Goal: Task Accomplishment & Management: Complete application form

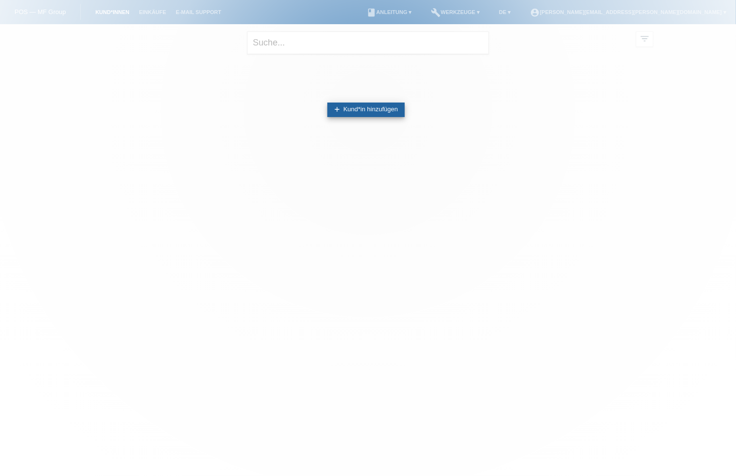
click at [344, 112] on link "add Kund*in hinzufügen" at bounding box center [366, 110] width 77 height 15
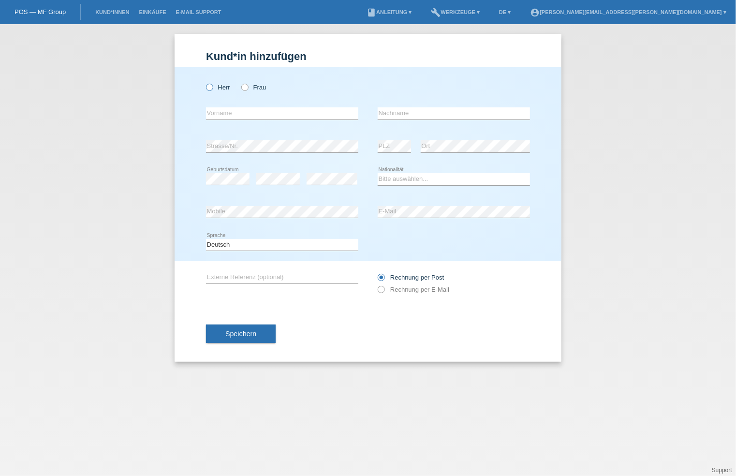
click at [205, 82] on icon at bounding box center [205, 82] width 0 height 0
click at [211, 88] on input "Herr" at bounding box center [209, 87] width 6 height 6
radio input "true"
click at [235, 116] on input "text" at bounding box center [282, 113] width 152 height 12
type input "Michael"
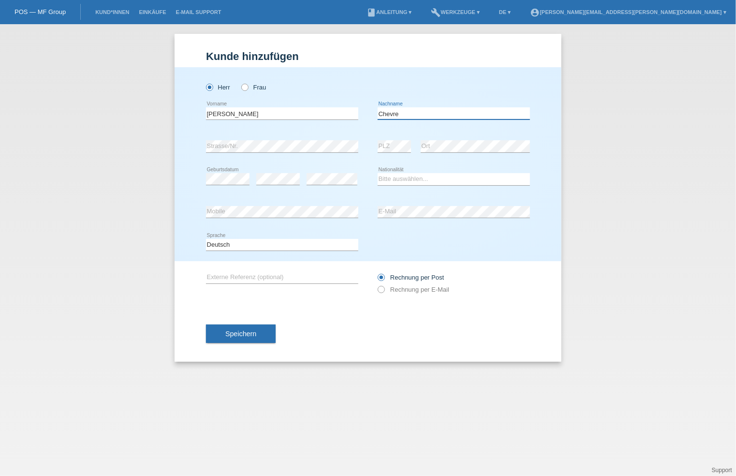
type input "Chevre"
click at [153, 14] on link "Einkäufe" at bounding box center [152, 12] width 37 height 6
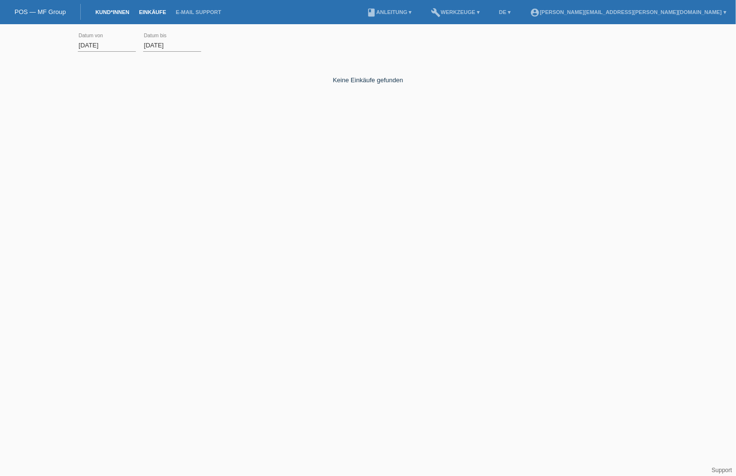
click at [114, 10] on link "Kund*innen" at bounding box center [112, 12] width 44 height 6
click at [417, 12] on link "book Anleitung ▾" at bounding box center [389, 12] width 55 height 6
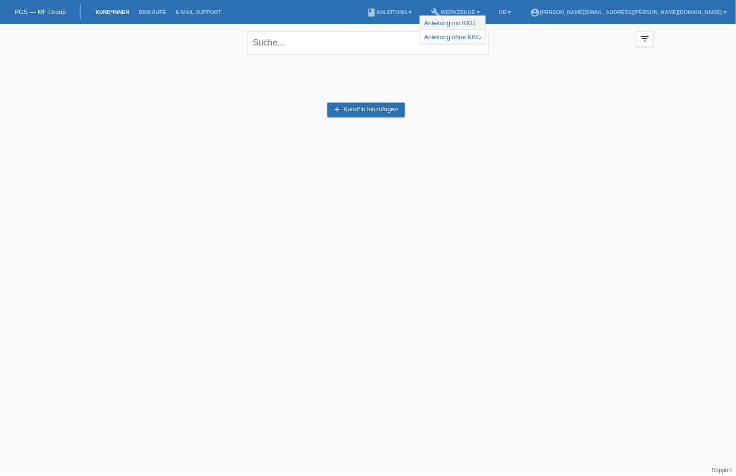
click at [452, 19] on link "Anleitung mit KKG" at bounding box center [449, 22] width 51 height 7
click at [353, 108] on link "add Kund*in hinzufügen" at bounding box center [366, 110] width 77 height 15
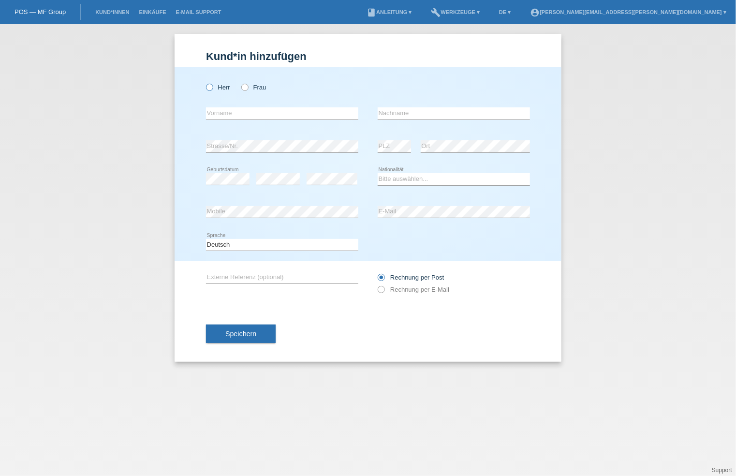
click at [205, 82] on icon at bounding box center [205, 82] width 0 height 0
click at [212, 88] on input "Herr" at bounding box center [209, 87] width 6 height 6
radio input "true"
click at [236, 113] on input "text" at bounding box center [282, 113] width 152 height 12
type input "[PERSON_NAME]"
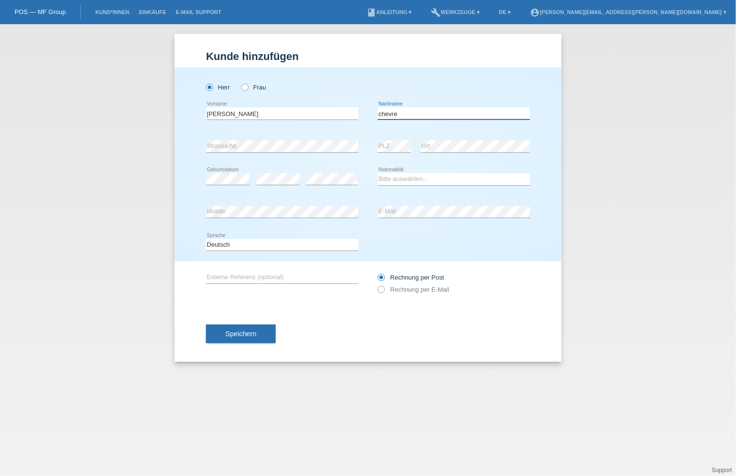
type input "chevre"
click at [400, 176] on select "Bitte auswählen... [GEOGRAPHIC_DATA] [GEOGRAPHIC_DATA] [GEOGRAPHIC_DATA] [GEOGR…" at bounding box center [454, 179] width 152 height 12
click at [376, 284] on icon at bounding box center [376, 284] width 0 height 0
click at [381, 288] on input "Rechnung per E-Mail" at bounding box center [381, 292] width 6 height 12
radio input "true"
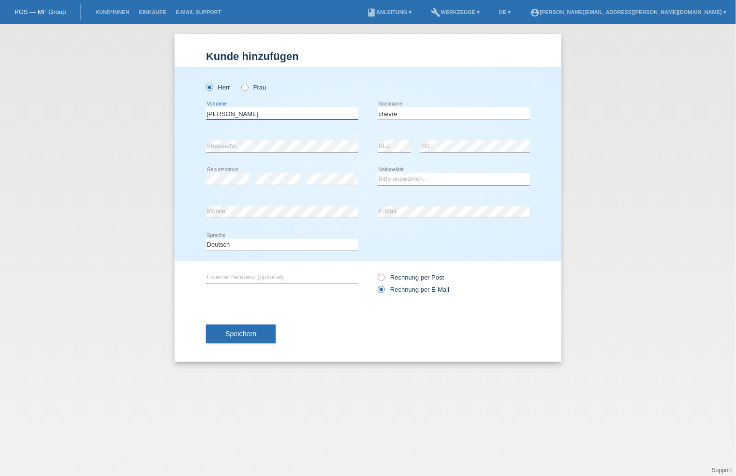
drag, startPoint x: 243, startPoint y: 114, endPoint x: 195, endPoint y: 115, distance: 47.9
click at [195, 115] on div "[PERSON_NAME] Frau [PERSON_NAME] error Vorname C" at bounding box center [368, 164] width 387 height 194
drag, startPoint x: 410, startPoint y: 111, endPoint x: 364, endPoint y: 112, distance: 46.5
click at [364, 112] on div "error Vorname [GEOGRAPHIC_DATA] error Nachname" at bounding box center [368, 113] width 324 height 33
click at [341, 150] on div "error Strasse/Nr. error PLZ error Ort" at bounding box center [368, 146] width 324 height 33
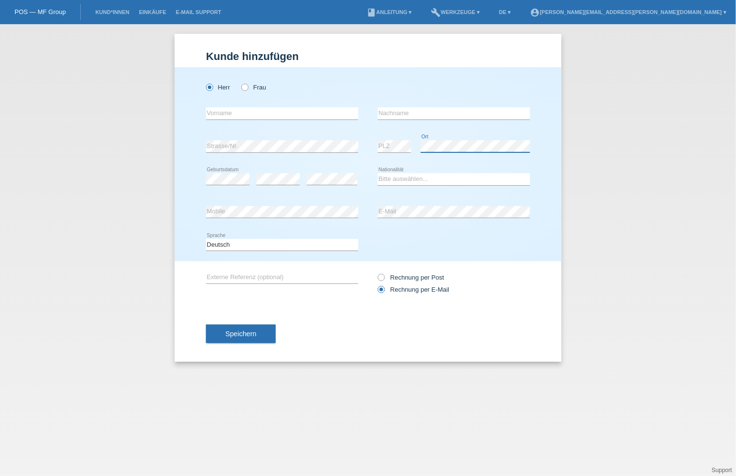
click at [393, 153] on div "error PLZ error Ort" at bounding box center [454, 146] width 152 height 33
click at [325, 224] on div "error Mobile error E-Mail" at bounding box center [368, 212] width 324 height 33
click at [182, 147] on div "Herr Frau error Vorname error" at bounding box center [368, 164] width 387 height 194
drag, startPoint x: 248, startPoint y: 243, endPoint x: 178, endPoint y: 248, distance: 69.8
click at [178, 248] on div "Herr Frau error Vorname error" at bounding box center [368, 164] width 387 height 194
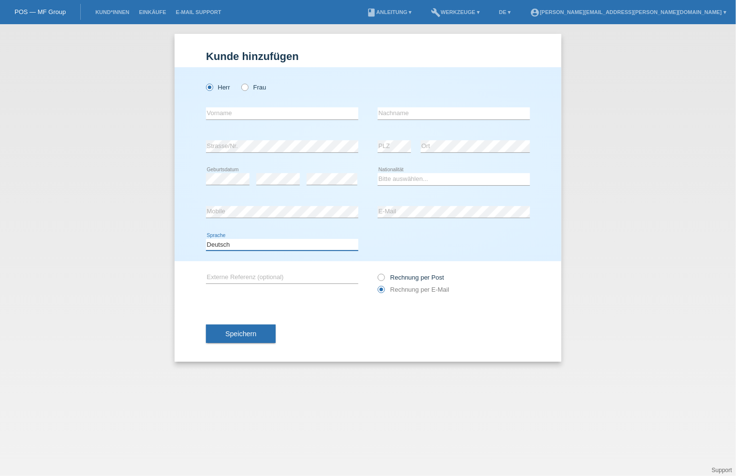
click at [234, 244] on select "Deutsch Français Italiano English" at bounding box center [282, 245] width 152 height 12
